Goal: Task Accomplishment & Management: Manage account settings

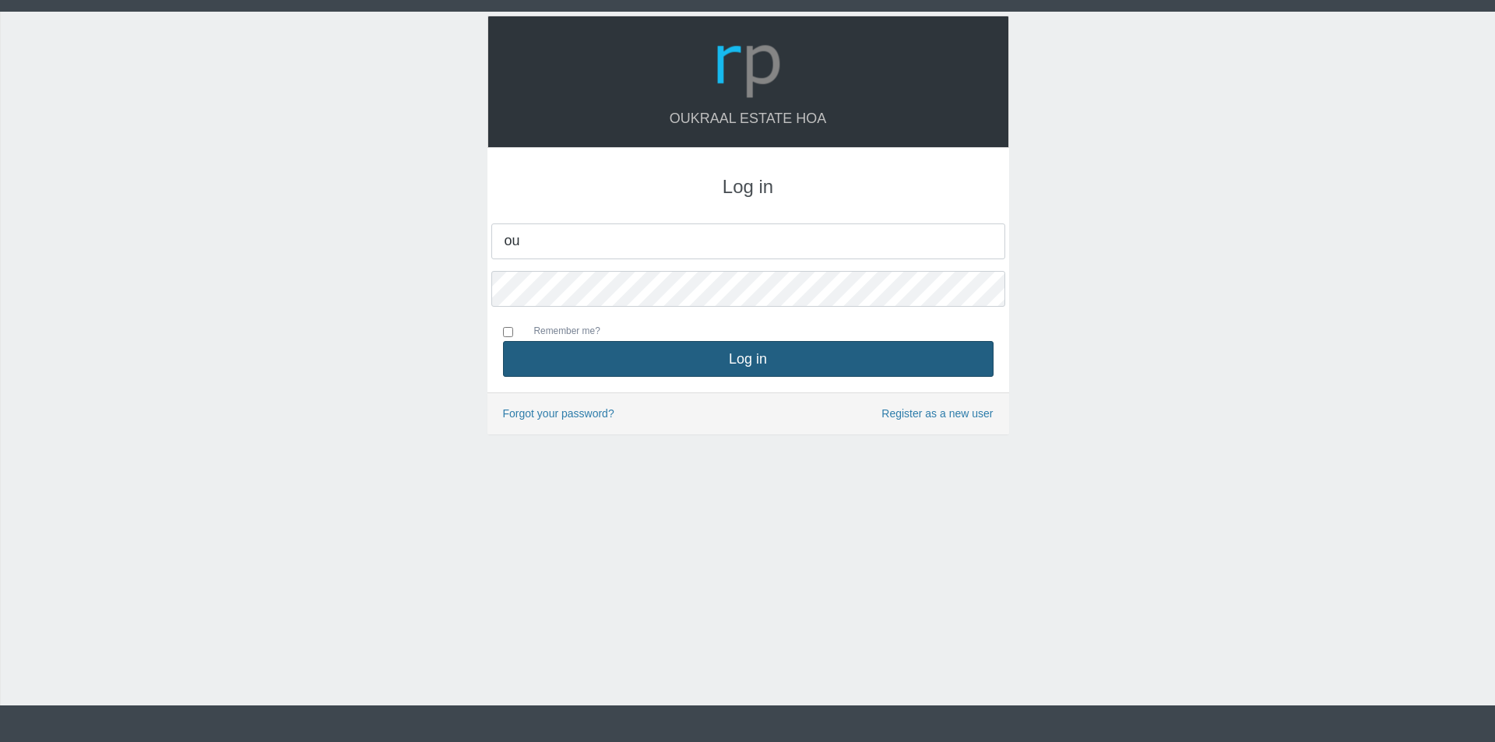
type input "[EMAIL_ADDRESS][DOMAIN_NAME]"
click at [503, 341] on button "Log in" at bounding box center [748, 359] width 491 height 36
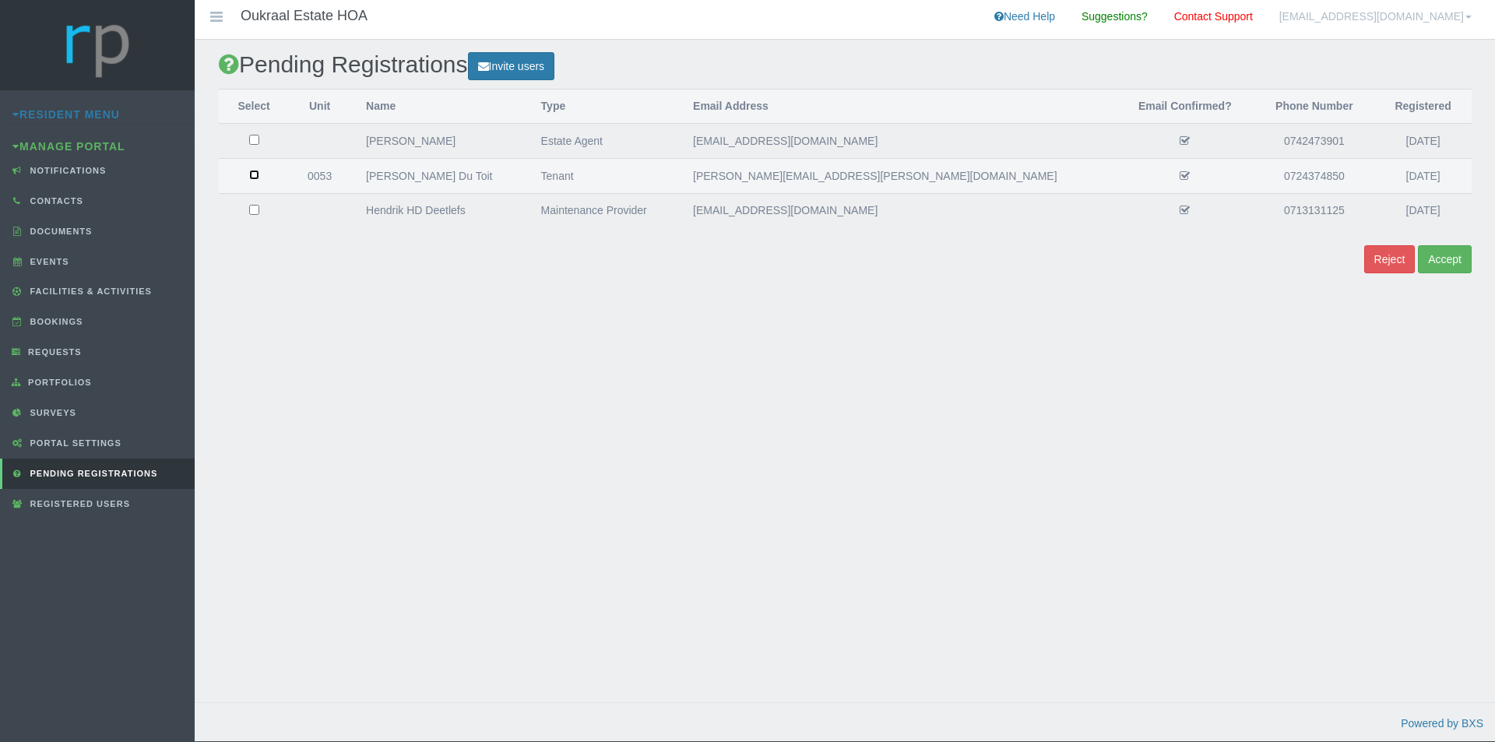
click at [259, 176] on input "checkbox" at bounding box center [254, 175] width 10 height 10
checkbox input "true"
click at [1448, 260] on button "Accept" at bounding box center [1445, 259] width 54 height 29
